Goal: Information Seeking & Learning: Learn about a topic

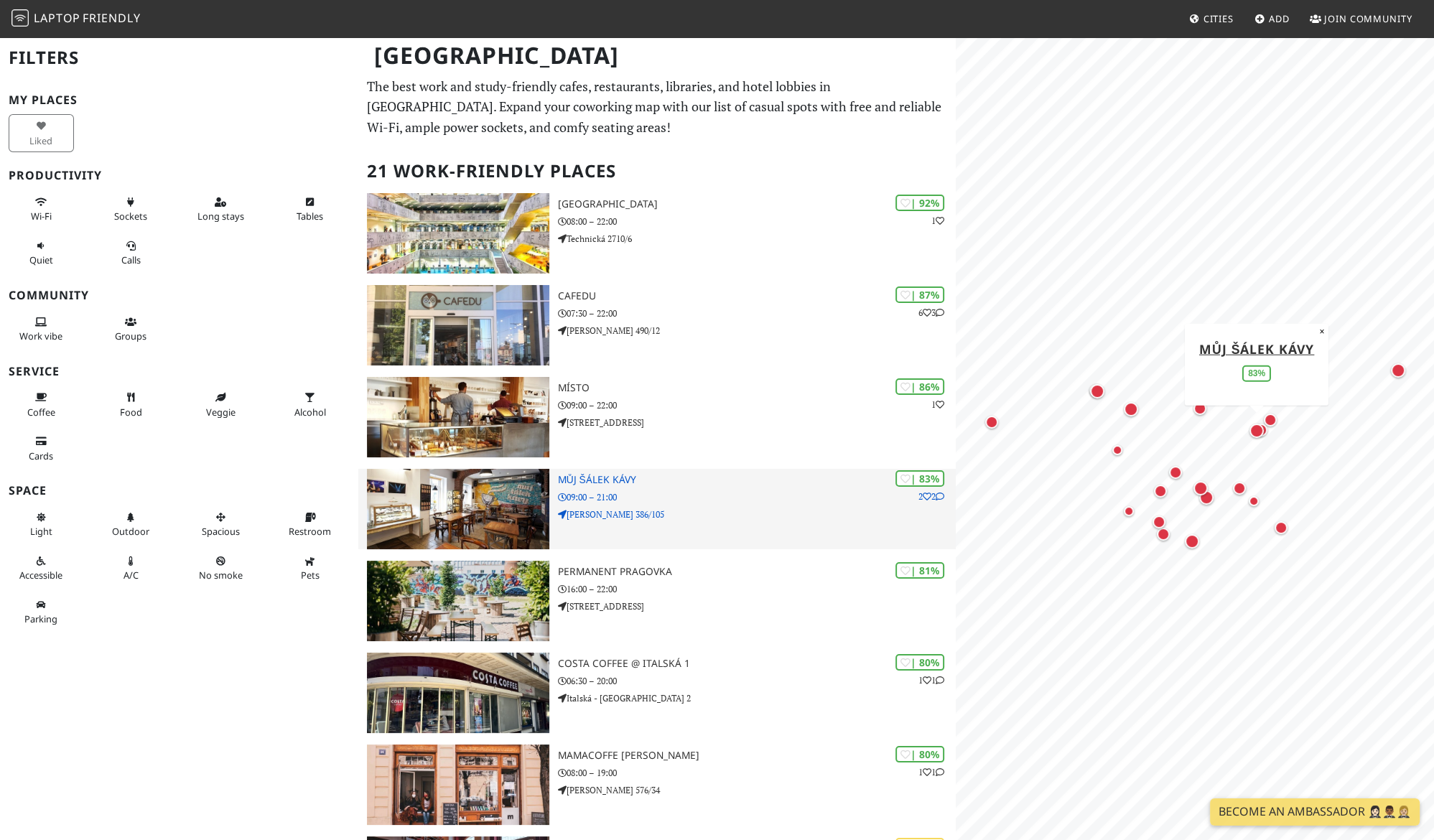
click at [725, 474] on h3 "Můj šálek kávy" at bounding box center [758, 480] width 399 height 13
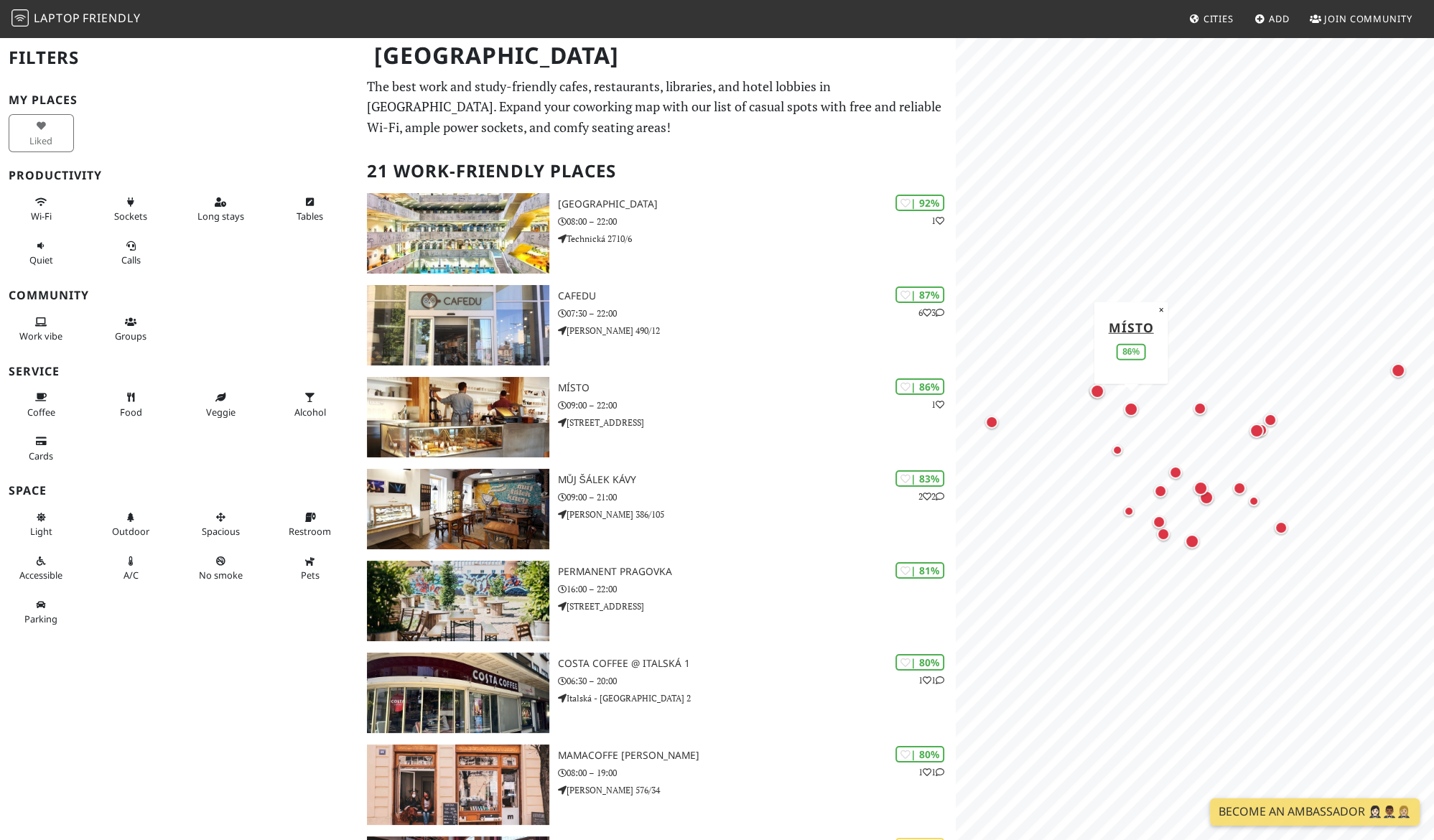
click at [1130, 413] on div "Map marker" at bounding box center [1131, 409] width 14 height 14
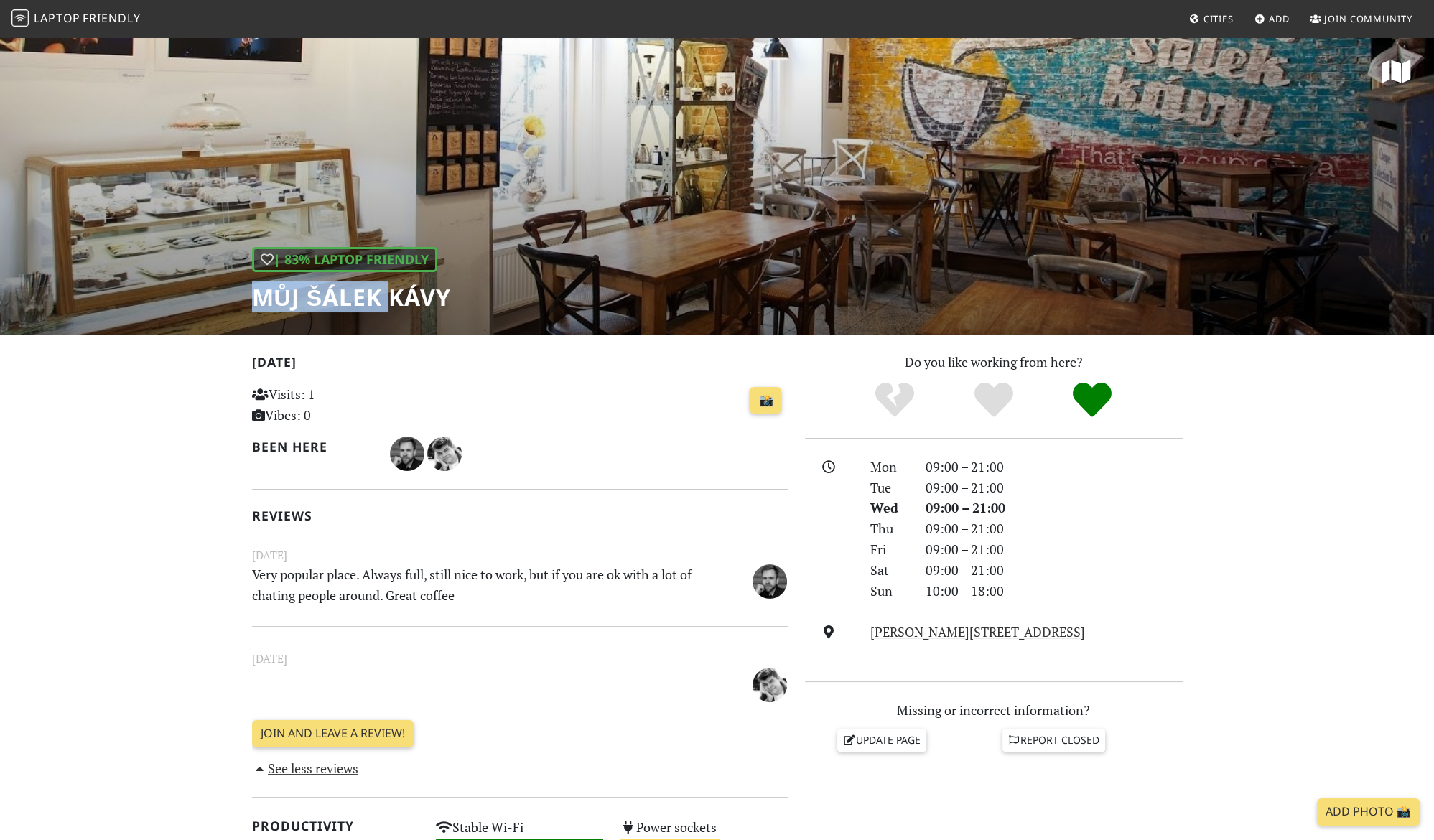
drag, startPoint x: 255, startPoint y: 303, endPoint x: 386, endPoint y: 295, distance: 131.2
click at [386, 295] on h1 "Můj šálek kávy" at bounding box center [351, 297] width 199 height 27
drag, startPoint x: 444, startPoint y: 297, endPoint x: 275, endPoint y: 286, distance: 169.4
click at [275, 286] on h1 "Můj šálek kávy" at bounding box center [351, 297] width 199 height 27
click at [244, 305] on div "| 83% Laptop Friendly Můj šálek kávy" at bounding box center [717, 185] width 1434 height 299
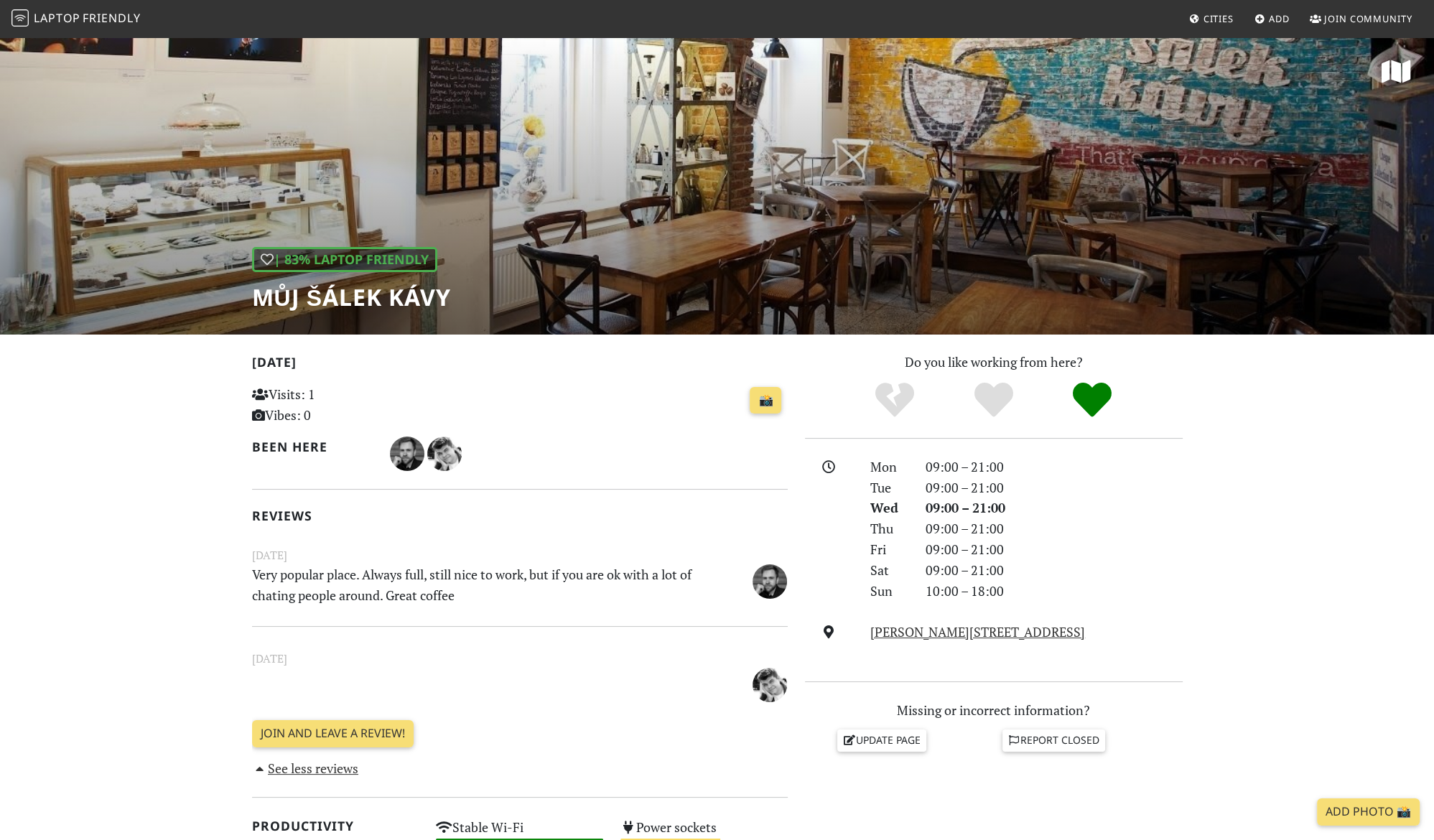
drag, startPoint x: 250, startPoint y: 303, endPoint x: 462, endPoint y: 304, distance: 212.0
click at [462, 304] on div "| 83% Laptop Friendly Můj šálek kávy" at bounding box center [717, 185] width 1434 height 299
drag, startPoint x: 445, startPoint y: 306, endPoint x: 248, endPoint y: 309, distance: 197.0
click at [248, 309] on div "| 83% Laptop Friendly Můj šálek kávy" at bounding box center [717, 185] width 1434 height 299
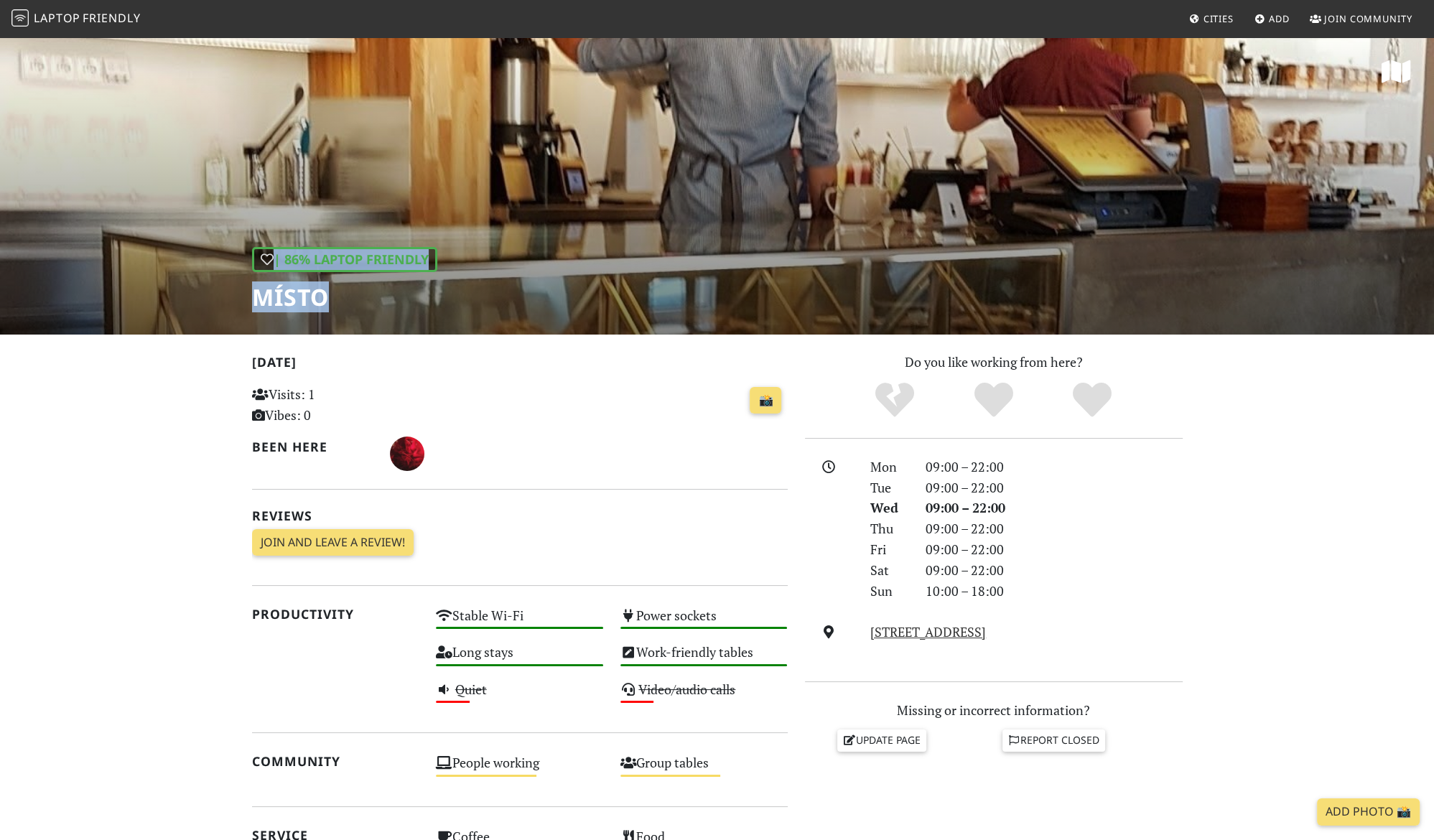
drag, startPoint x: 248, startPoint y: 295, endPoint x: 396, endPoint y: 305, distance: 148.3
click at [396, 305] on div "| 86% Laptop Friendly Místo" at bounding box center [717, 185] width 1434 height 299
